Goal: Feedback & Contribution: Submit feedback/report problem

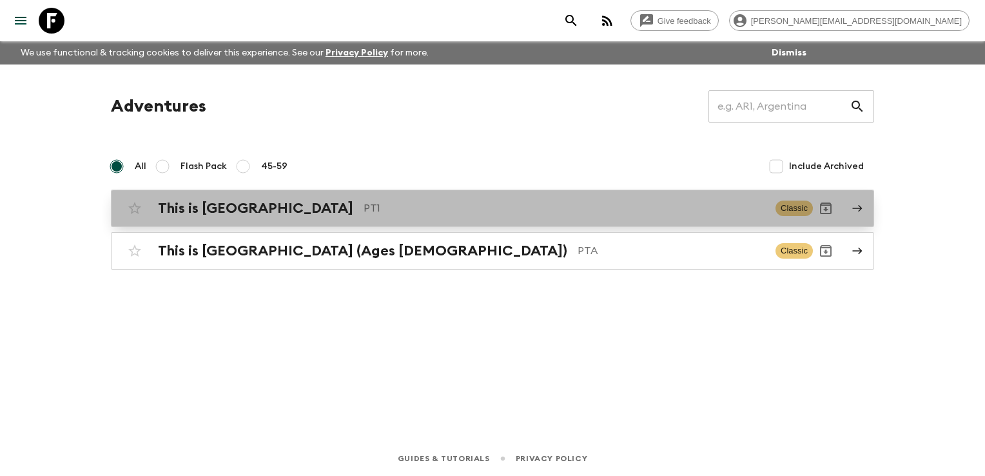
click at [452, 206] on p "PT1" at bounding box center [565, 207] width 402 height 15
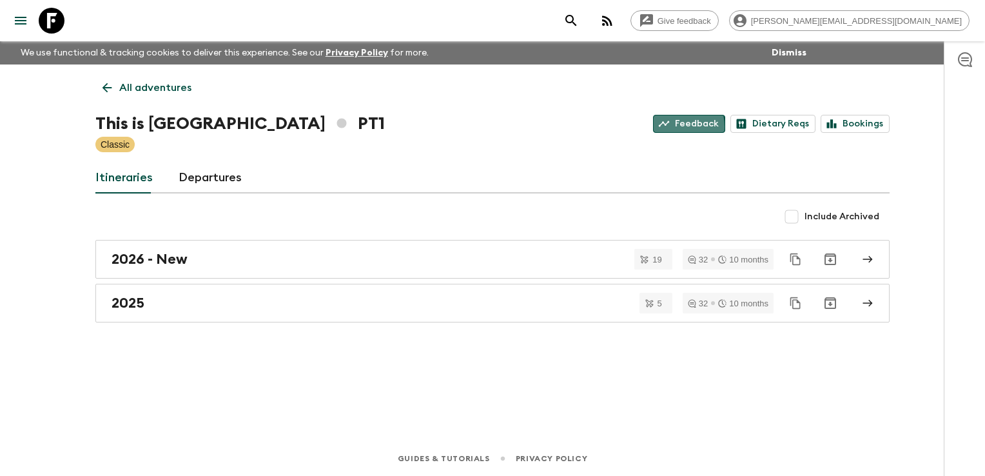
click at [681, 126] on link "Feedback" at bounding box center [689, 124] width 72 height 18
click at [463, 375] on div "All adventures This is Portugal PT1 Feedback Dietary Reqs Bookings Classic Itin…" at bounding box center [492, 234] width 825 height 340
